Goal: Entertainment & Leisure: Consume media (video, audio)

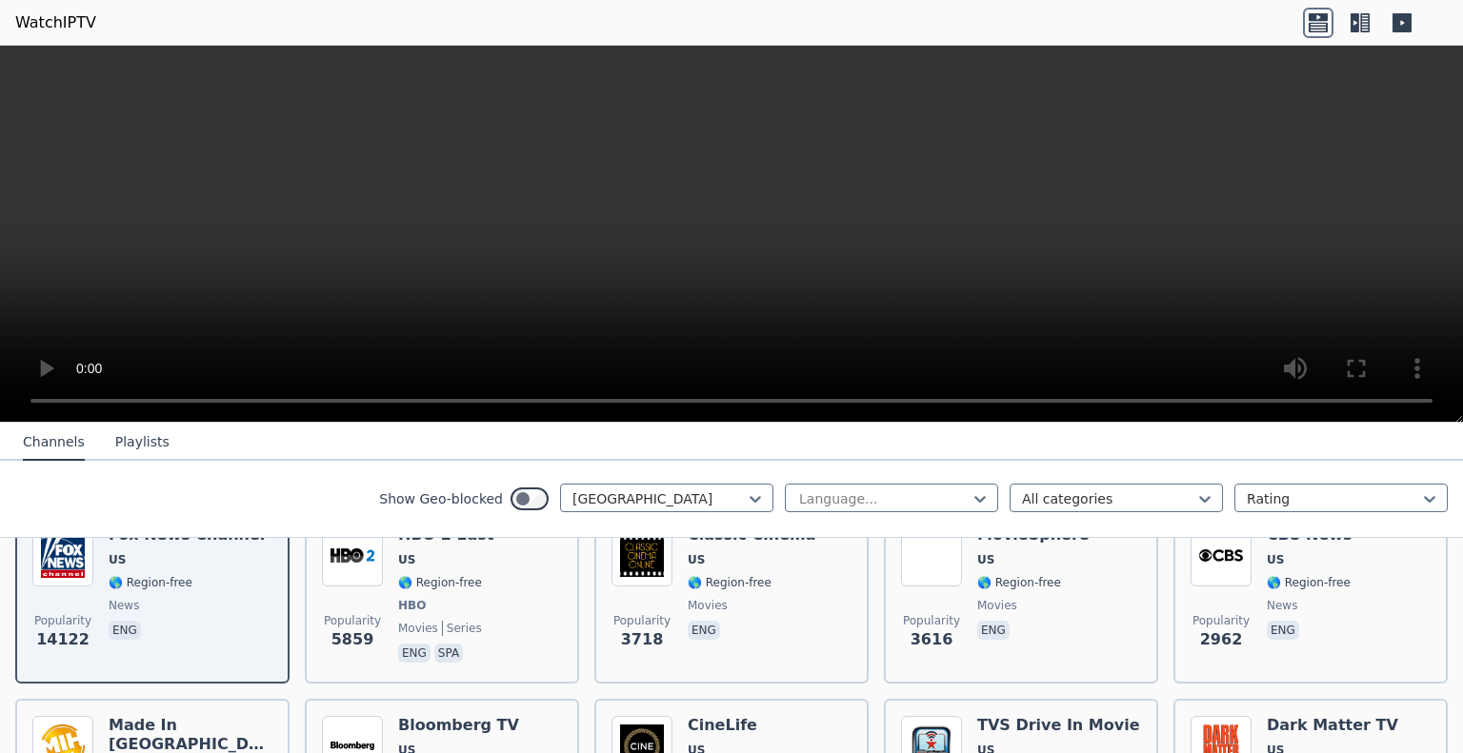
scroll to position [263, 0]
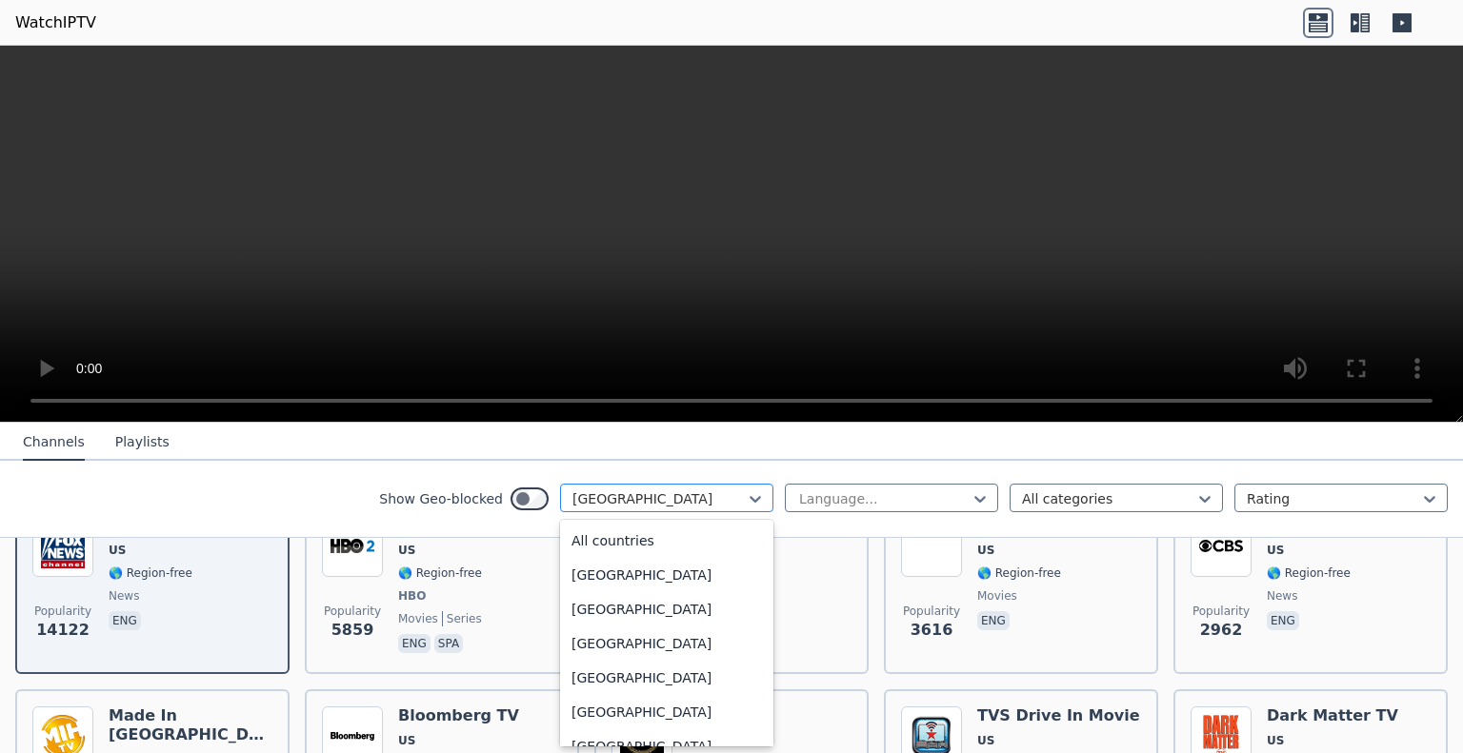
click at [697, 498] on div at bounding box center [658, 498] width 173 height 19
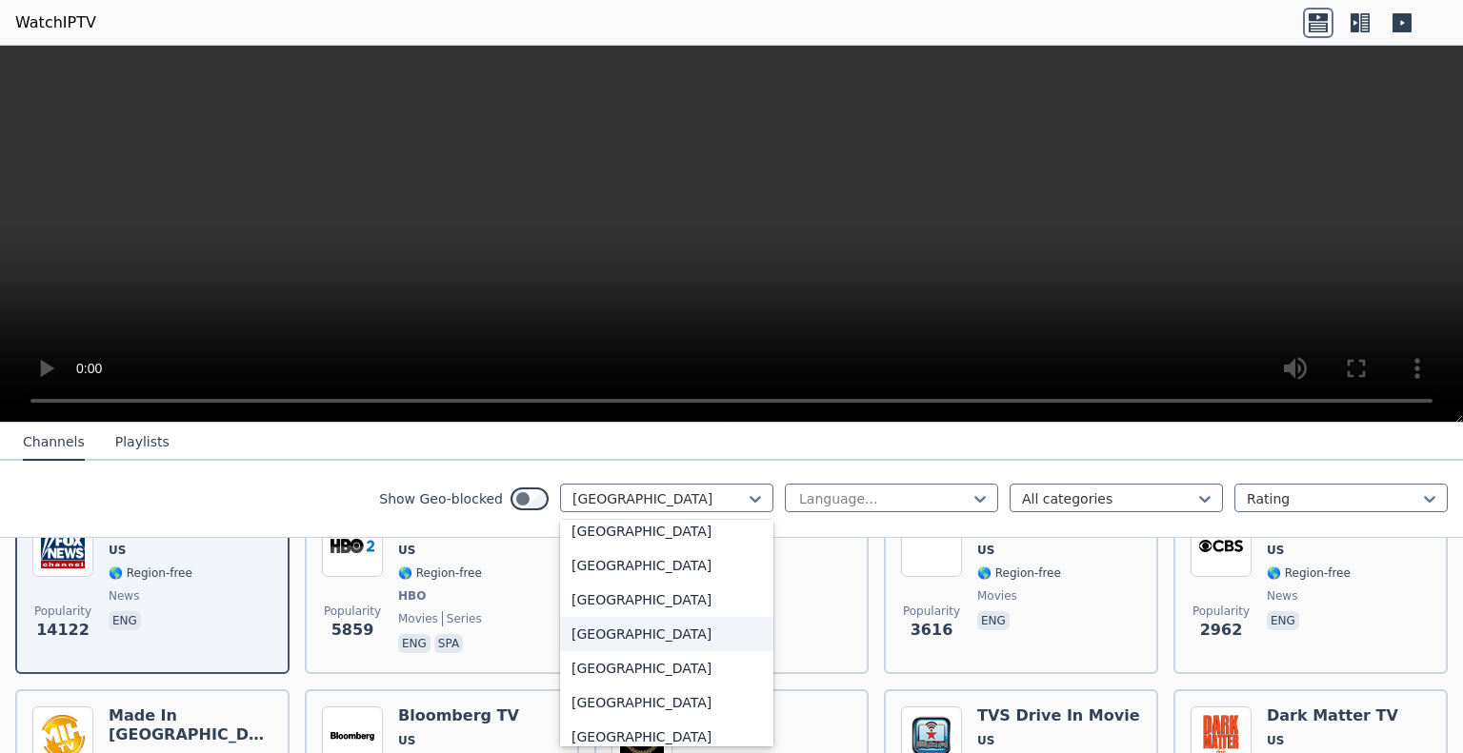
scroll to position [1009, 0]
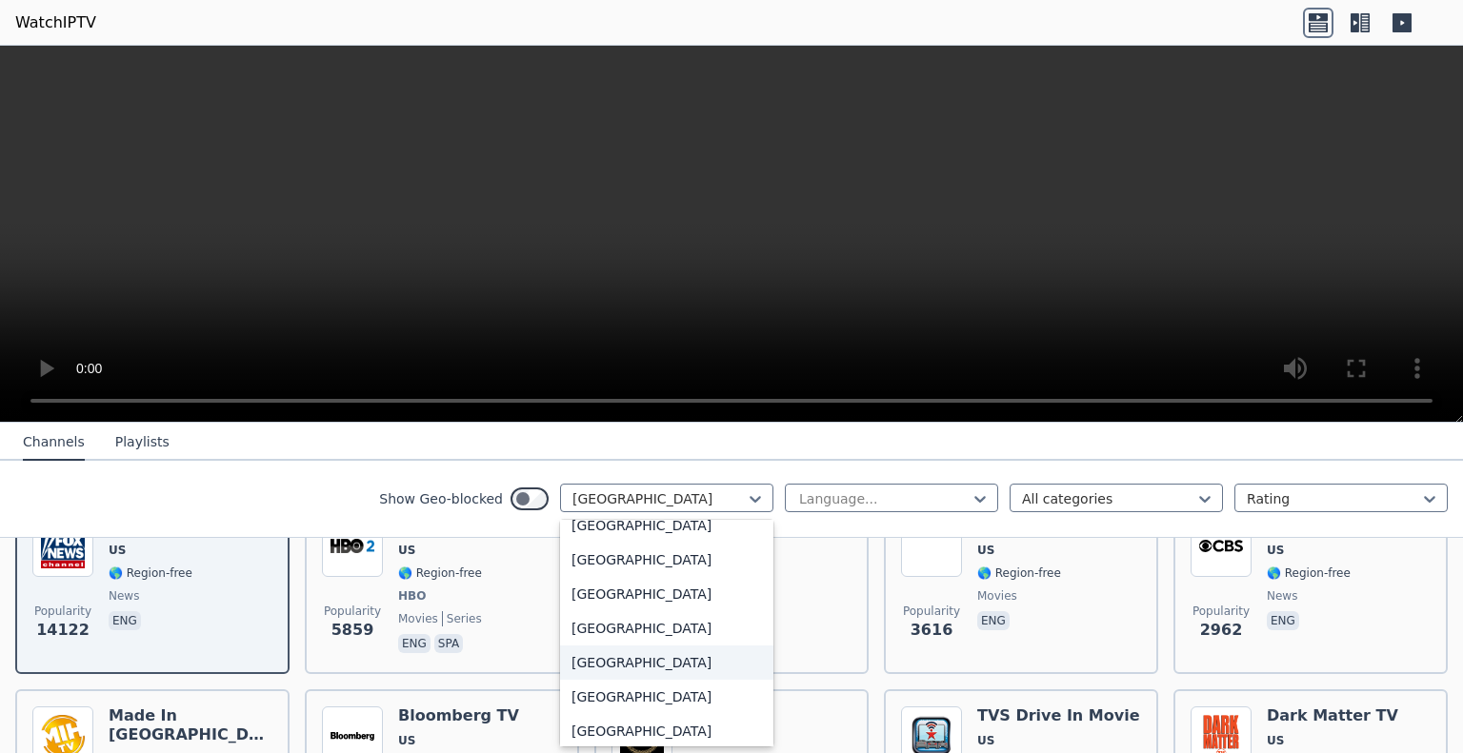
click at [629, 659] on div "[GEOGRAPHIC_DATA]" at bounding box center [666, 663] width 213 height 34
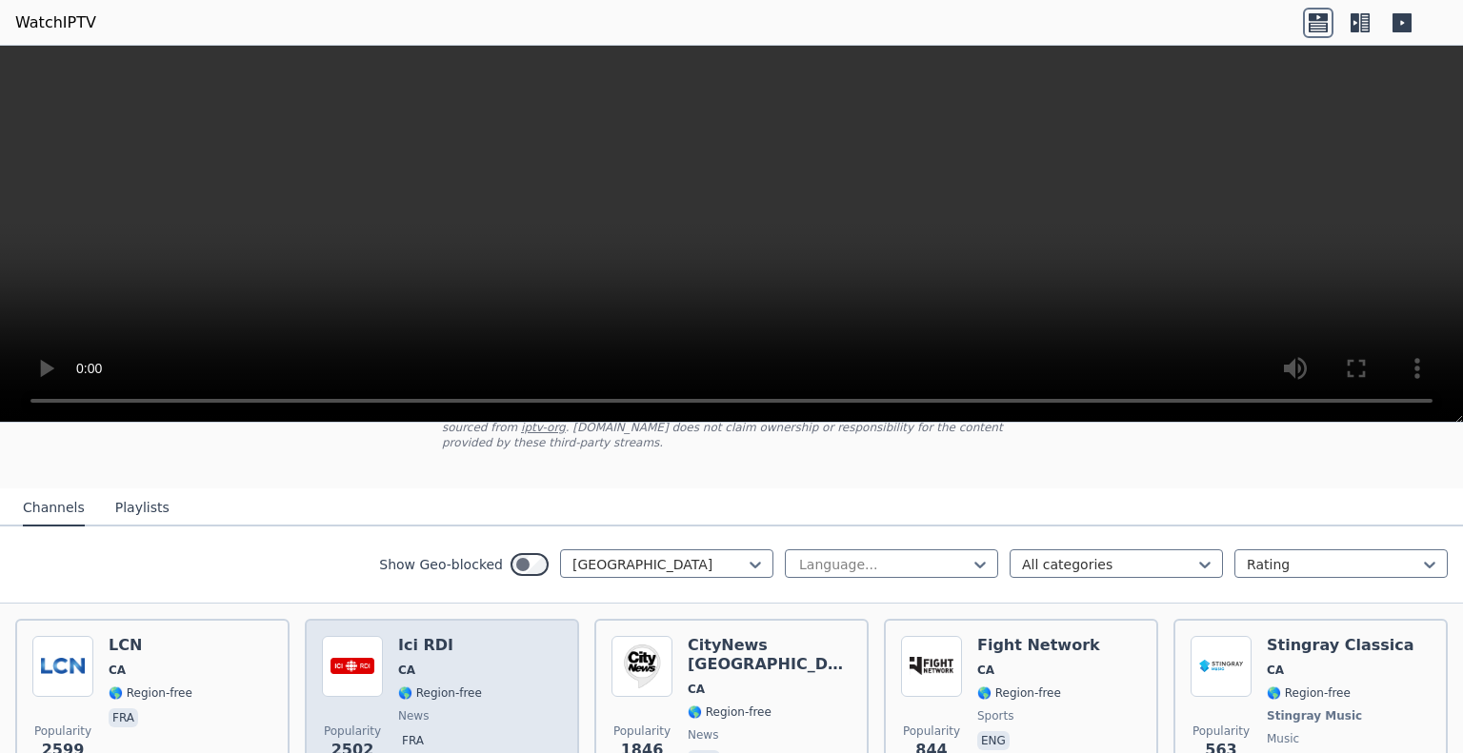
scroll to position [160, 0]
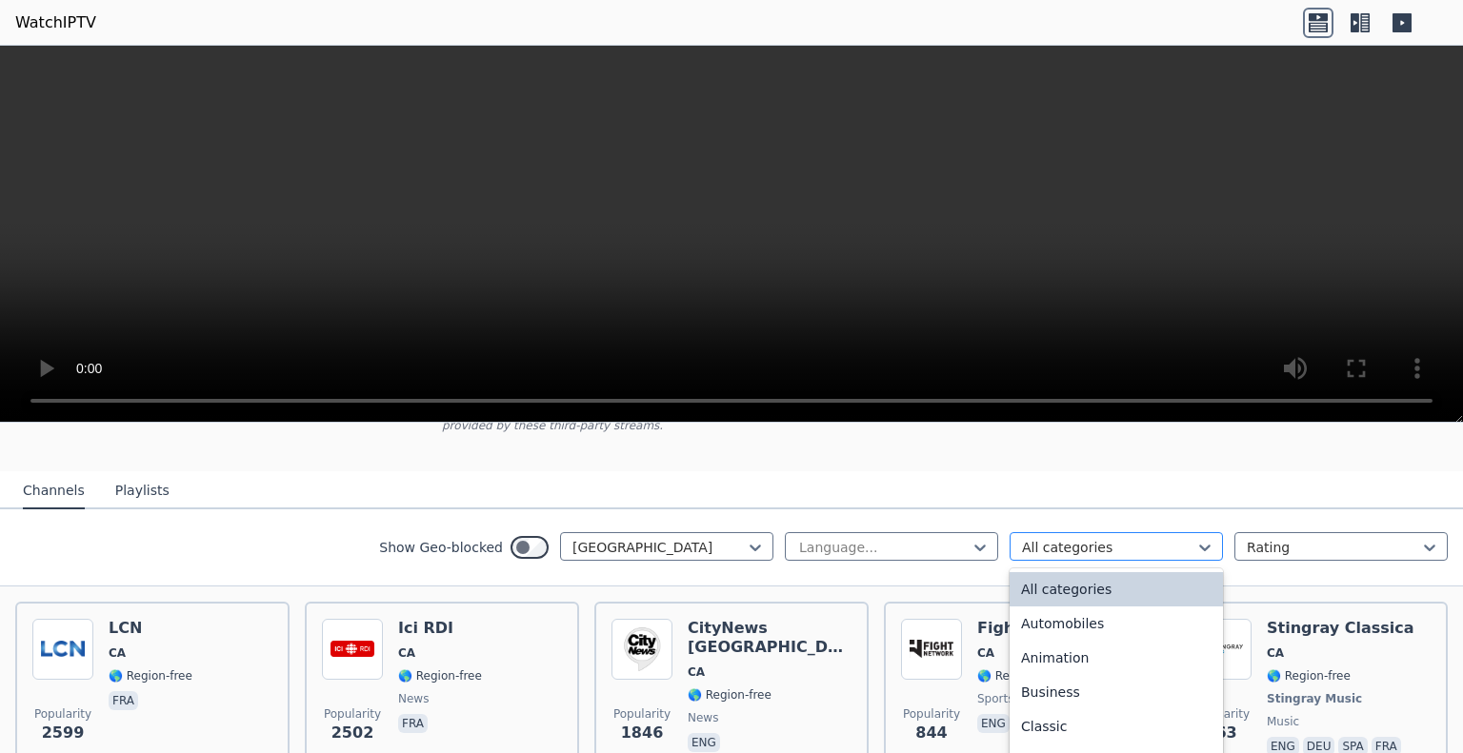
click at [1063, 538] on div at bounding box center [1108, 547] width 173 height 19
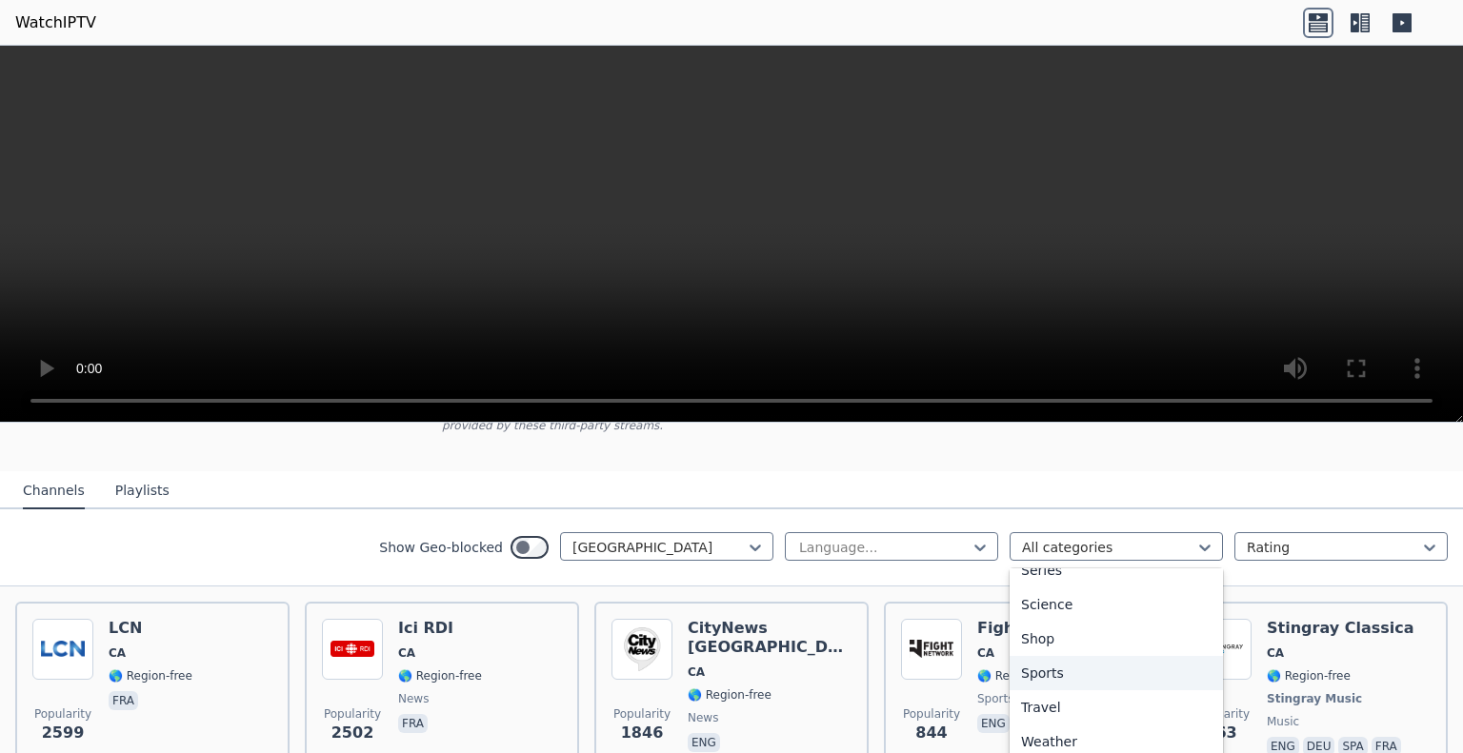
click at [1050, 661] on div "Sports" at bounding box center [1115, 673] width 213 height 34
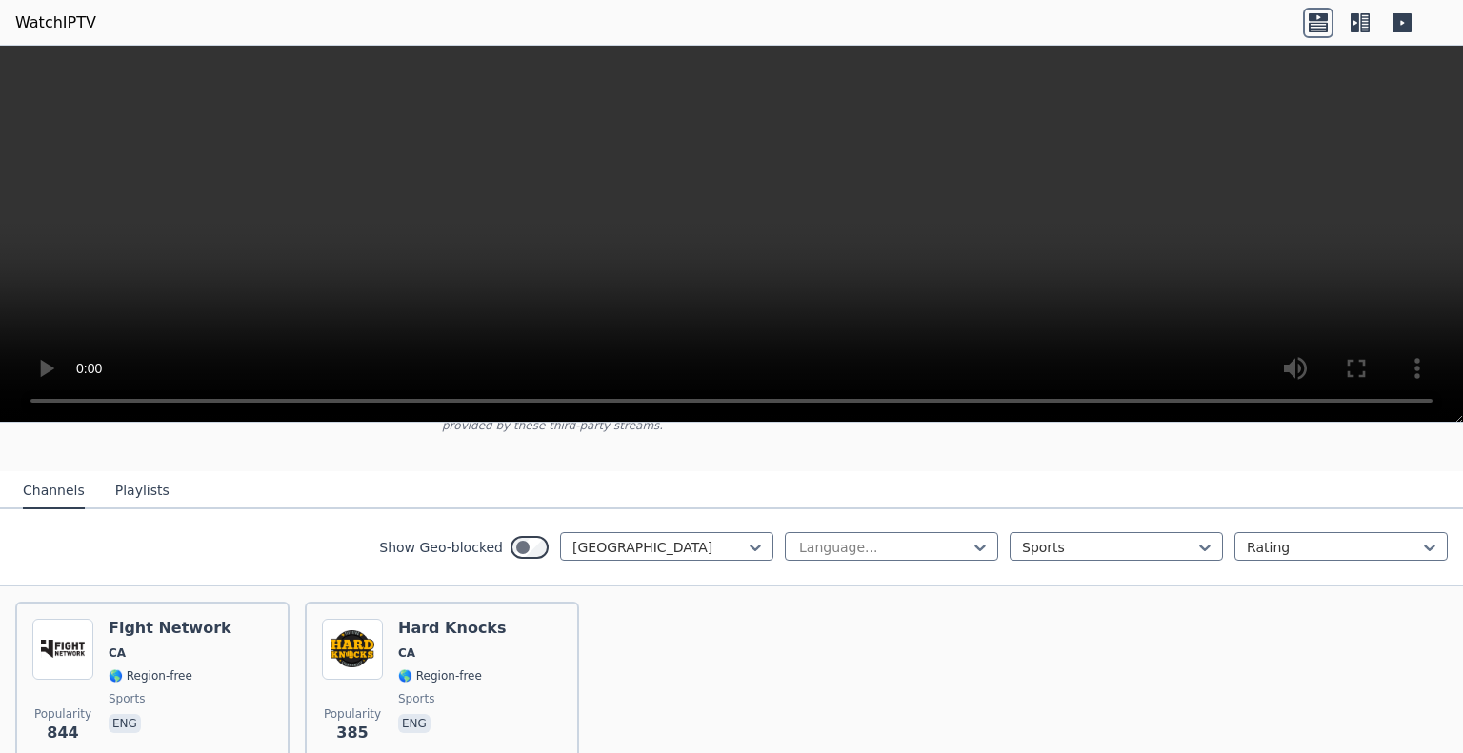
scroll to position [241, 0]
